Goal: Find specific page/section: Find specific page/section

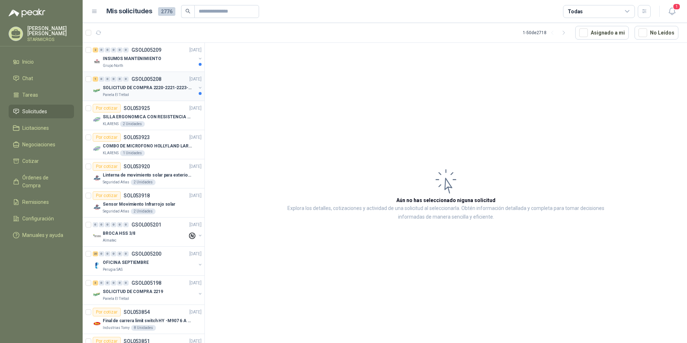
click at [153, 81] on p "GSOL005208" at bounding box center [147, 79] width 30 height 5
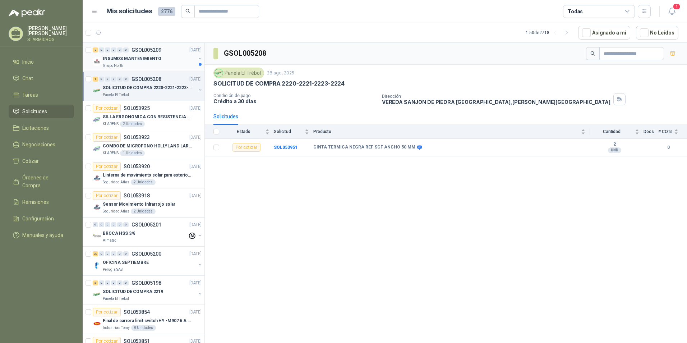
click at [165, 48] on div "2 0 0 0 0 0 GSOL005209 28/08/25" at bounding box center [148, 50] width 110 height 9
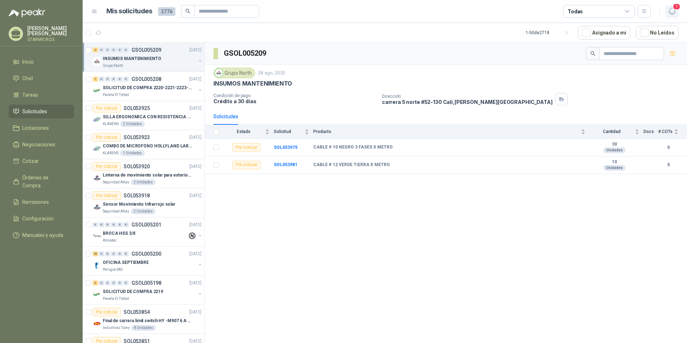
click at [676, 10] on span "1" at bounding box center [677, 6] width 8 height 7
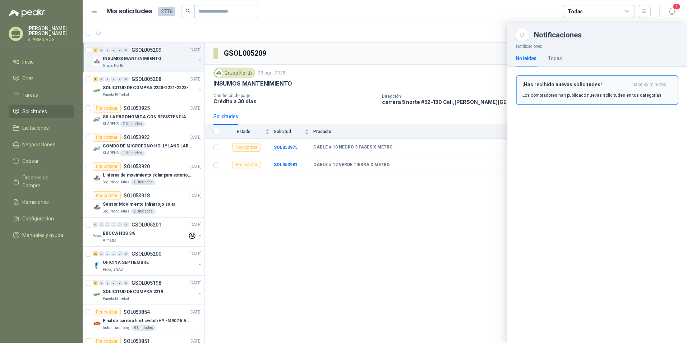
click at [581, 94] on p "Los compradores han publicado nuevas solicitudes en tus categorías." at bounding box center [593, 95] width 140 height 6
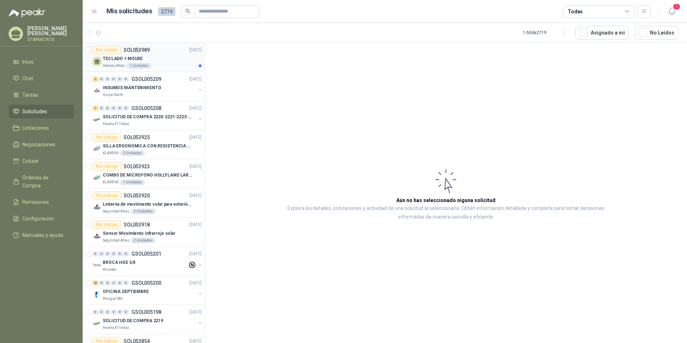
click at [172, 61] on div "TECLADO + MOUSE" at bounding box center [152, 58] width 99 height 9
